Goal: Task Accomplishment & Management: Manage account settings

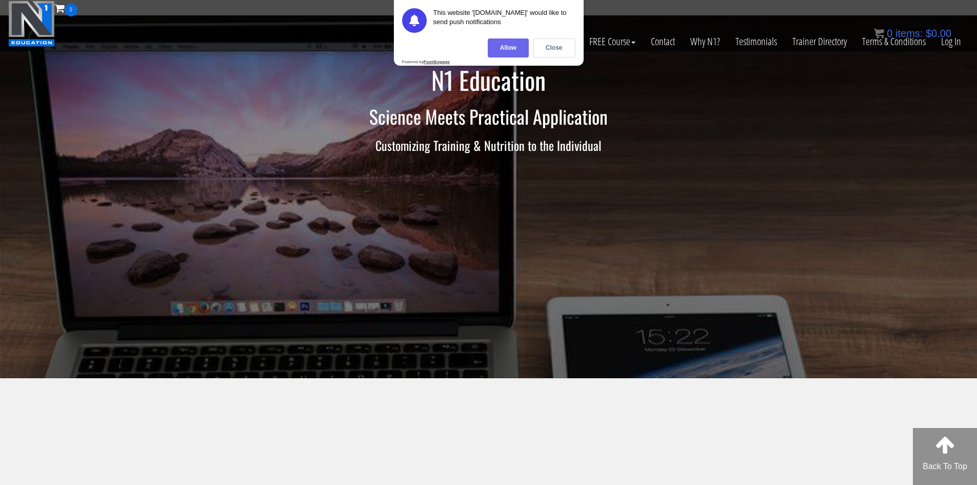
click at [514, 48] on div "Allow" at bounding box center [508, 47] width 41 height 19
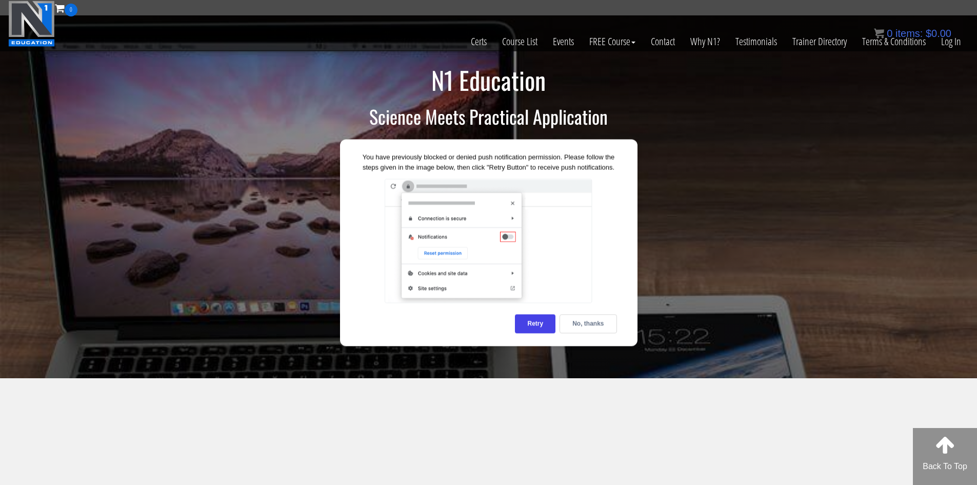
click at [578, 333] on div "You have previously blocked or denied push notification permission. Please foll…" at bounding box center [488, 242] width 297 height 207
click at [579, 327] on div "No, thanks" at bounding box center [588, 323] width 57 height 19
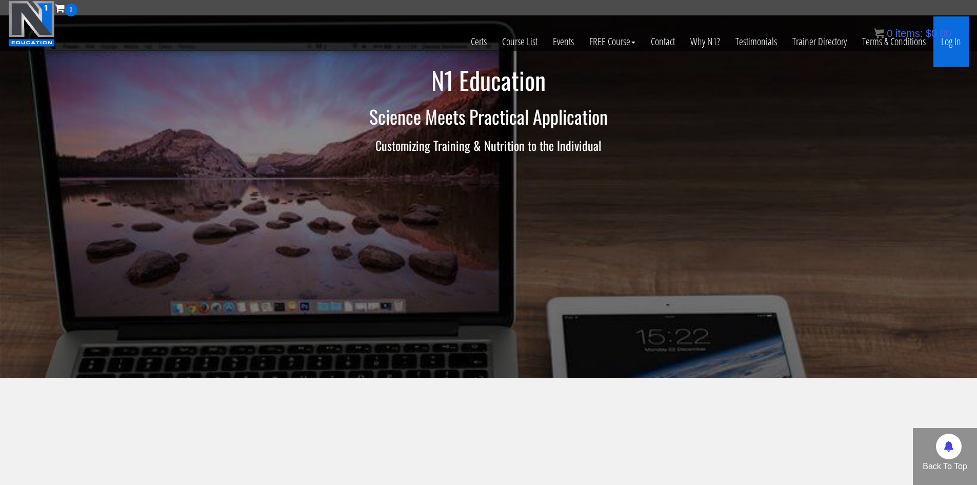
click at [953, 44] on link "Log In" at bounding box center [950, 41] width 35 height 50
